Goal: Task Accomplishment & Management: Complete application form

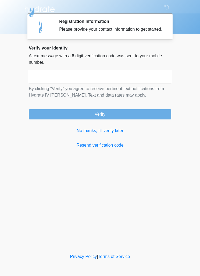
click at [106, 134] on link "No thanks, I'll verify later" at bounding box center [100, 131] width 143 height 6
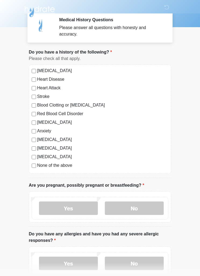
scroll to position [12, 0]
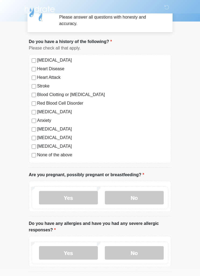
click at [145, 198] on label "No" at bounding box center [134, 197] width 59 height 13
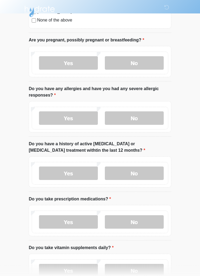
scroll to position [147, 0]
click at [142, 117] on label "No" at bounding box center [134, 117] width 59 height 13
click at [144, 170] on label "No" at bounding box center [134, 172] width 59 height 13
click at [143, 219] on label "No" at bounding box center [134, 221] width 59 height 13
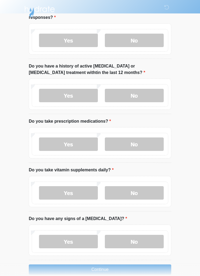
scroll to position [227, 0]
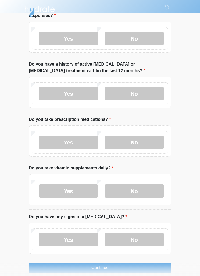
click at [78, 189] on label "Yes" at bounding box center [68, 190] width 59 height 13
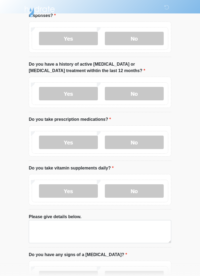
click at [146, 190] on label "No" at bounding box center [134, 190] width 59 height 13
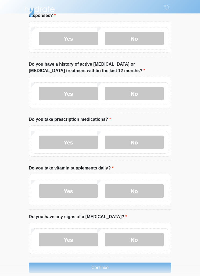
scroll to position [234, 0]
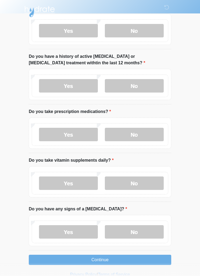
click at [145, 228] on label "No" at bounding box center [134, 231] width 59 height 13
click at [121, 257] on button "Continue" at bounding box center [100, 260] width 143 height 10
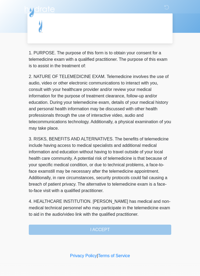
scroll to position [0, 0]
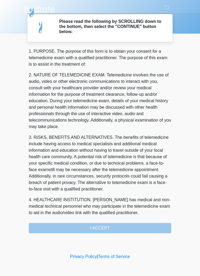
click at [105, 226] on div "1. PURPOSE. The purpose of this form is to obtain your consent for a telemedici…" at bounding box center [100, 140] width 143 height 185
click at [102, 227] on div "1. PURPOSE. The purpose of this form is to obtain your consent for a telemedici…" at bounding box center [100, 140] width 143 height 185
click at [103, 225] on div "1. PURPOSE. The purpose of this form is to obtain your consent for a telemedici…" at bounding box center [100, 140] width 143 height 185
click at [99, 224] on div "1. PURPOSE. The purpose of this form is to obtain your consent for a telemedici…" at bounding box center [100, 140] width 143 height 185
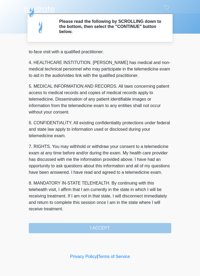
scroll to position [150, 0]
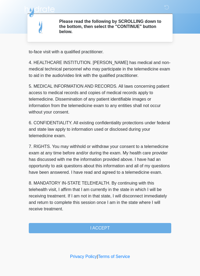
click at [102, 226] on button "I ACCEPT" at bounding box center [100, 228] width 143 height 10
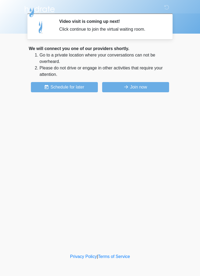
click at [143, 83] on button "Join now" at bounding box center [135, 87] width 67 height 10
